Goal: Task Accomplishment & Management: Manage account settings

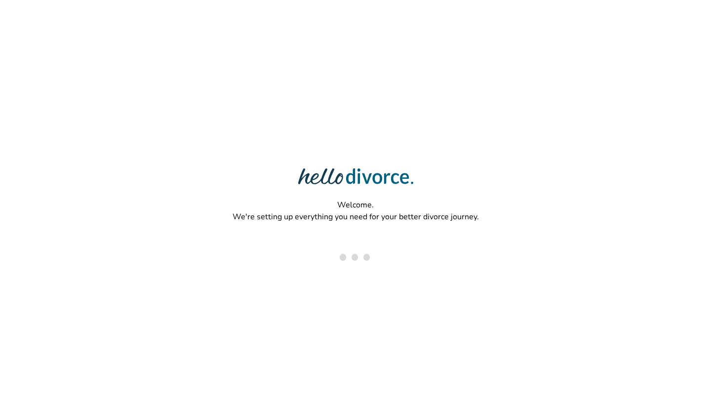
click at [232, 144] on div "Welcome. We're setting up everything you need for your better divorce journey." at bounding box center [355, 168] width 711 height 337
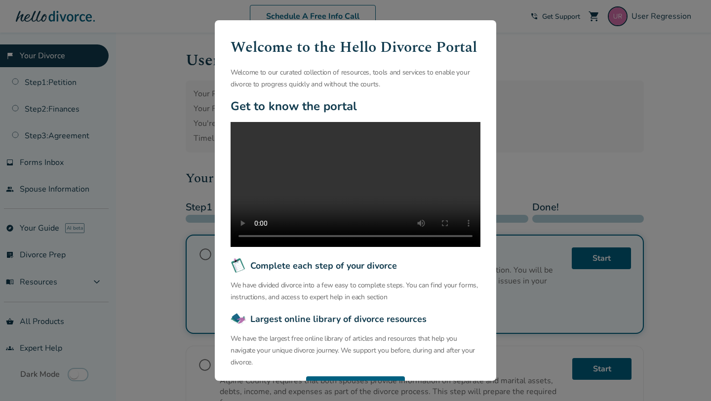
click at [179, 134] on div "Welcome to the Hello Divorce Portal Welcome to our curated collection of resour…" at bounding box center [355, 200] width 711 height 401
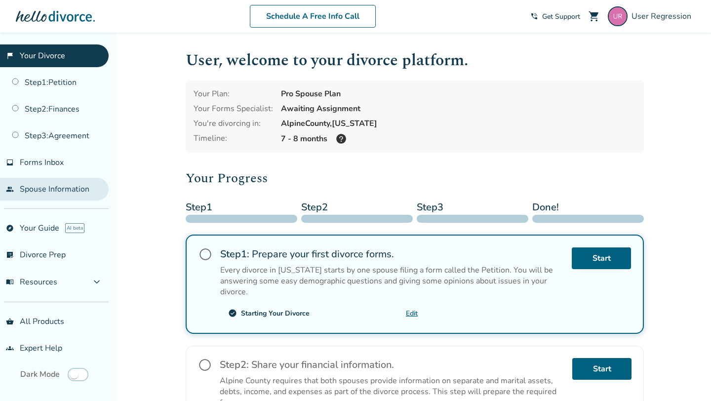
click at [54, 191] on link "people Spouse Information" at bounding box center [54, 189] width 109 height 23
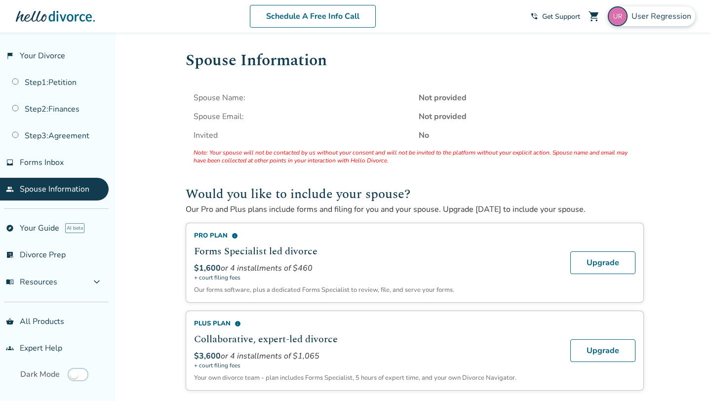
click at [666, 21] on span "User Regression" at bounding box center [663, 16] width 64 height 11
click at [504, 59] on h1 "Spouse Information" at bounding box center [415, 60] width 458 height 24
click at [659, 14] on span "User Regression" at bounding box center [663, 16] width 64 height 11
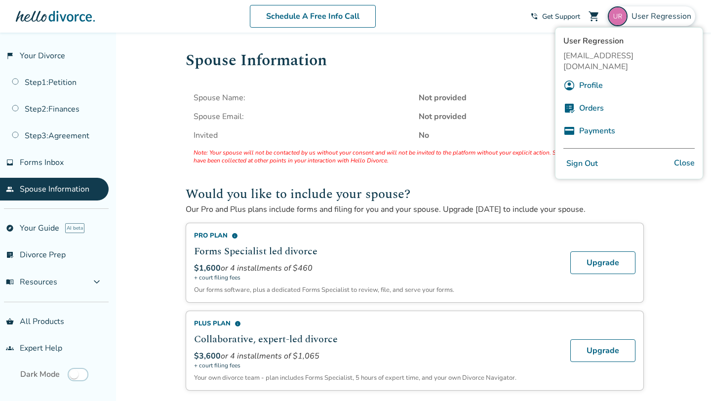
click at [601, 78] on link "Profile" at bounding box center [591, 85] width 24 height 19
